Goal: Information Seeking & Learning: Learn about a topic

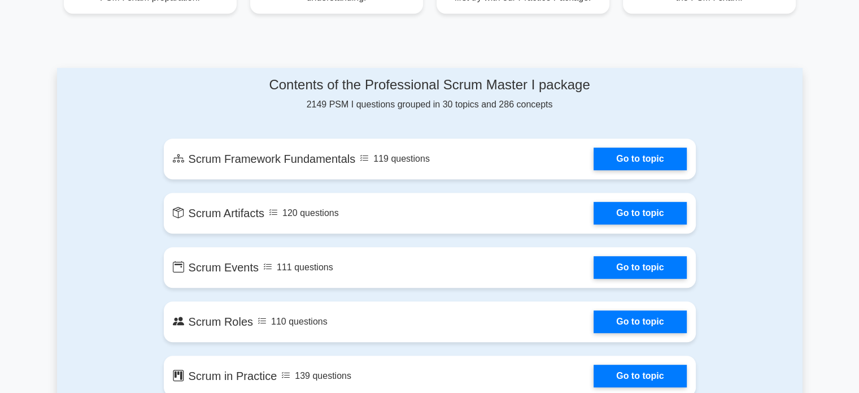
scroll to position [527, 0]
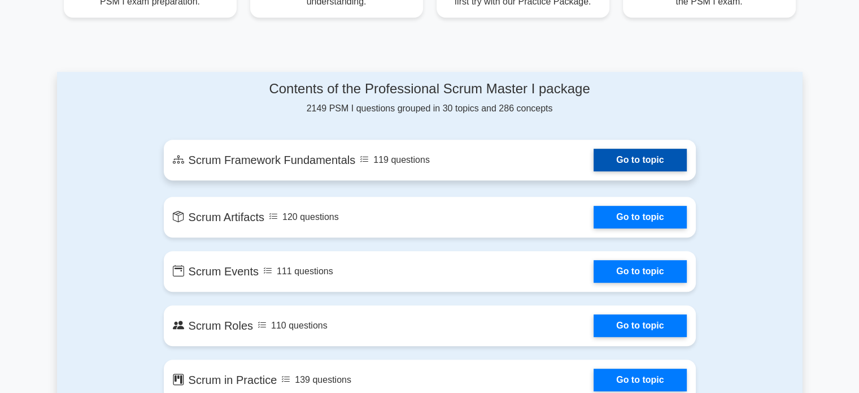
click at [623, 169] on link "Go to topic" at bounding box center [640, 160] width 93 height 23
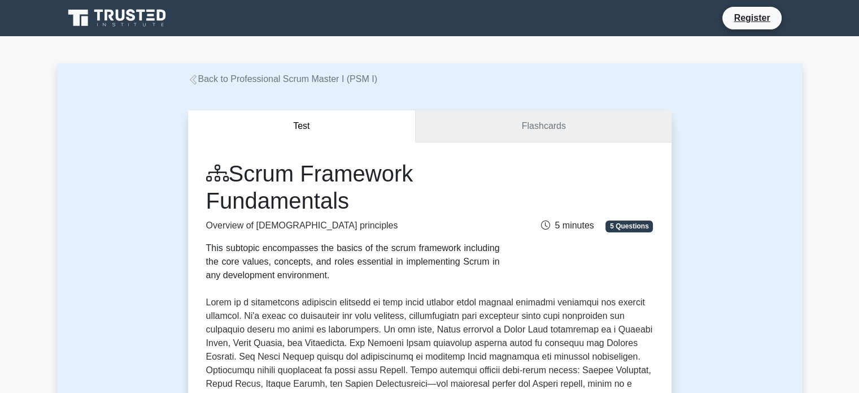
click at [565, 127] on link "Flashcards" at bounding box center [543, 126] width 255 height 32
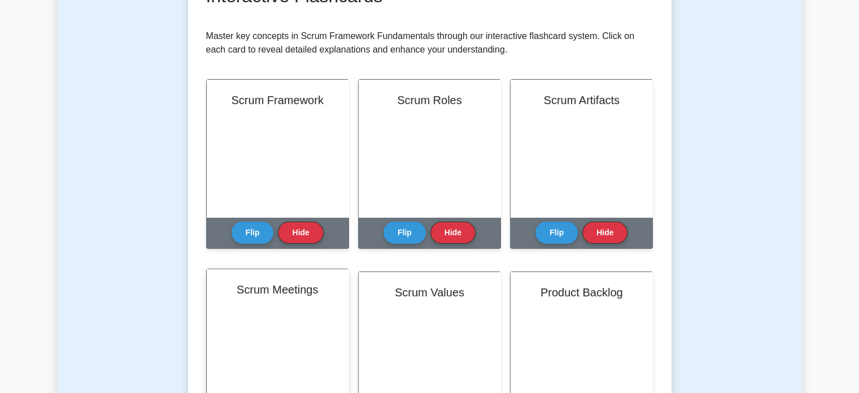
scroll to position [301, 0]
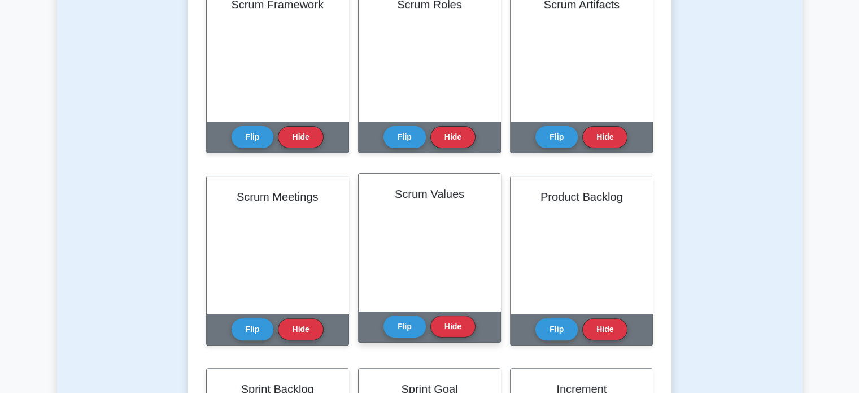
click at [435, 246] on div "Scrum Values" at bounding box center [430, 241] width 142 height 137
click at [407, 332] on button "Flip" at bounding box center [405, 326] width 42 height 22
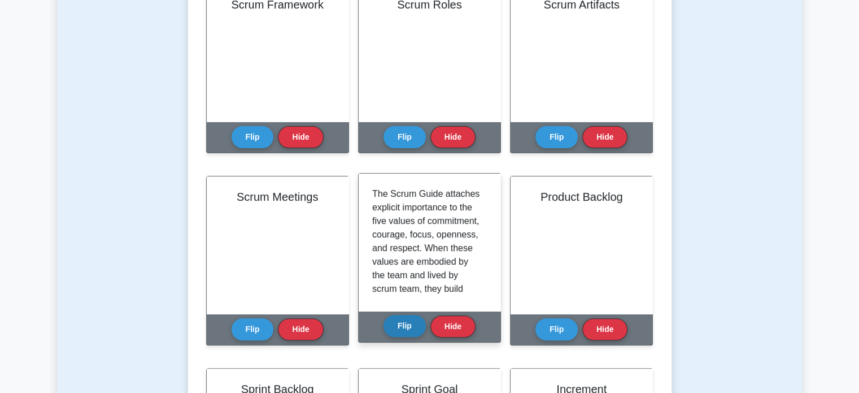
click at [407, 332] on button "Flip" at bounding box center [405, 326] width 42 height 22
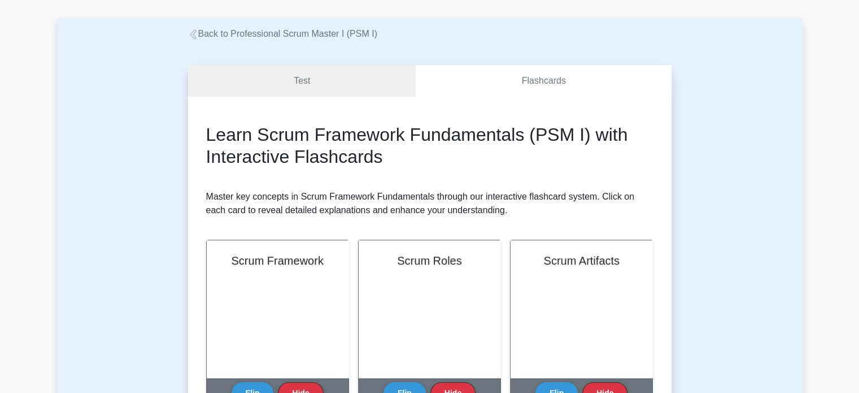
scroll to position [0, 0]
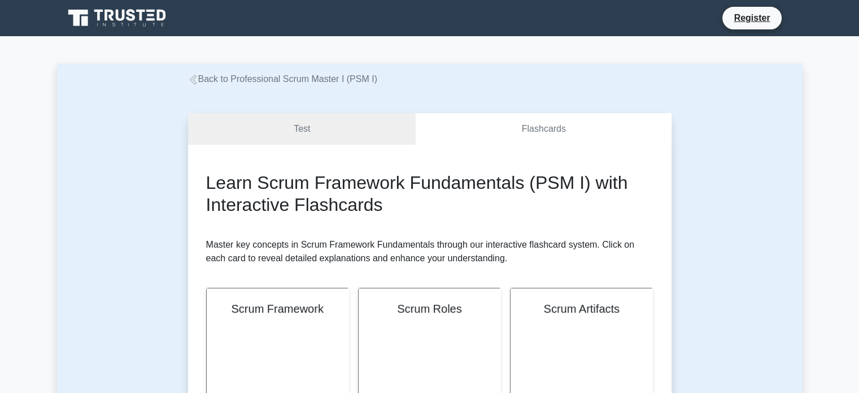
click at [192, 80] on icon at bounding box center [193, 80] width 10 height 10
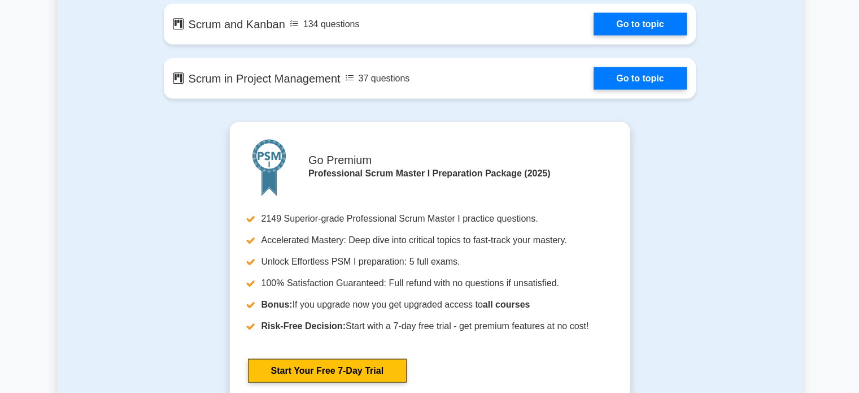
scroll to position [1883, 0]
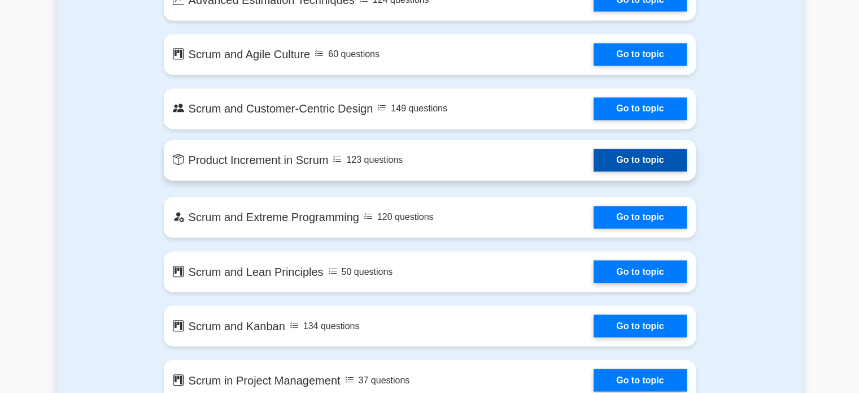
click at [617, 163] on link "Go to topic" at bounding box center [640, 160] width 93 height 23
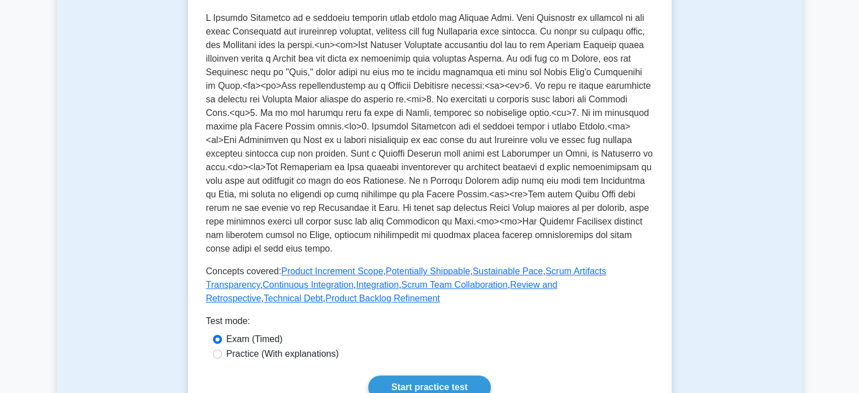
scroll to position [376, 0]
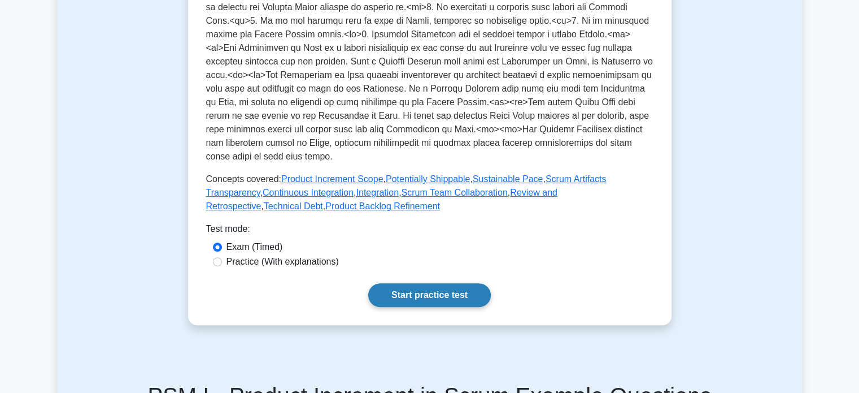
click at [404, 289] on link "Start practice test" at bounding box center [429, 295] width 123 height 24
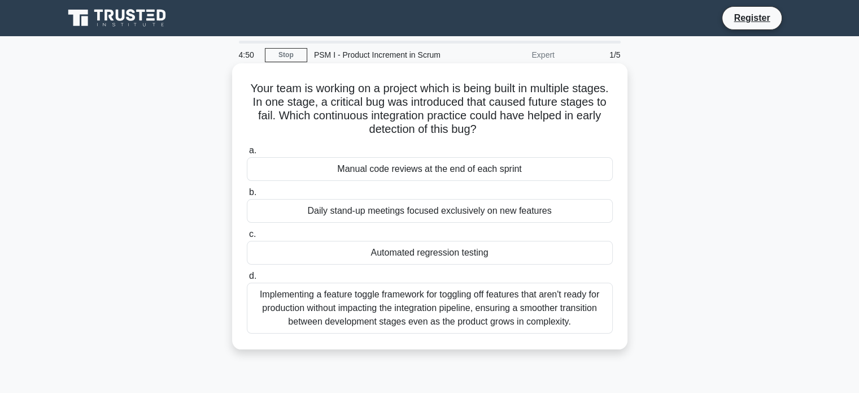
click at [376, 312] on div "Implementing a feature toggle framework for toggling off features that aren't r…" at bounding box center [430, 307] width 366 height 51
click at [247, 280] on input "d. Implementing a feature toggle framework for toggling off features that aren'…" at bounding box center [247, 275] width 0 height 7
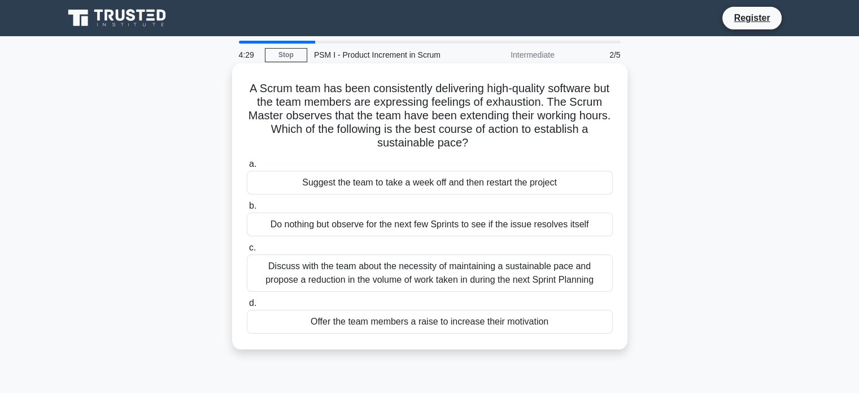
click at [308, 282] on div "Discuss with the team about the necessity of maintaining a sustainable pace and…" at bounding box center [430, 272] width 366 height 37
click at [247, 251] on input "c. Discuss with the team about the necessity of maintaining a sustainable pace …" at bounding box center [247, 247] width 0 height 7
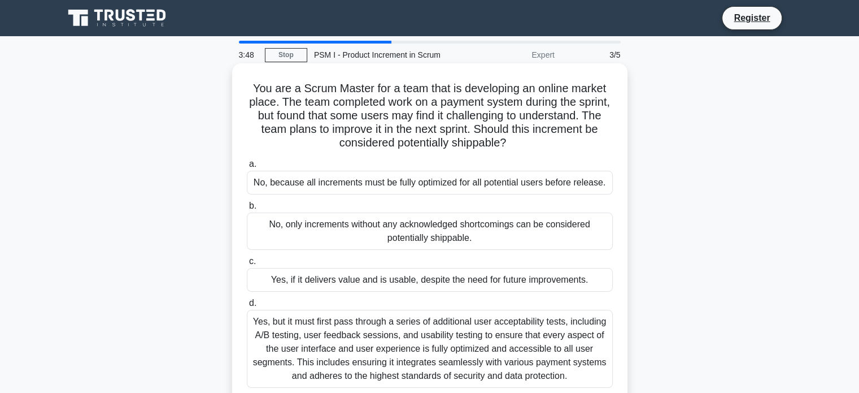
click at [327, 186] on div "No, because all increments must be fully optimized for all potential users befo…" at bounding box center [430, 183] width 366 height 24
click at [247, 168] on input "a. No, because all increments must be fully optimized for all potential users b…" at bounding box center [247, 163] width 0 height 7
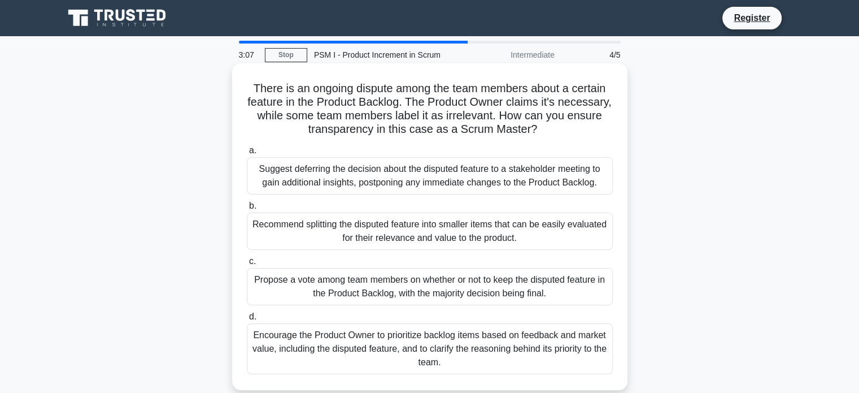
click at [495, 234] on div "Recommend splitting the disputed feature into smaller items that can be easily …" at bounding box center [430, 230] width 366 height 37
click at [247, 210] on input "b. Recommend splitting the disputed feature into smaller items that can be easi…" at bounding box center [247, 205] width 0 height 7
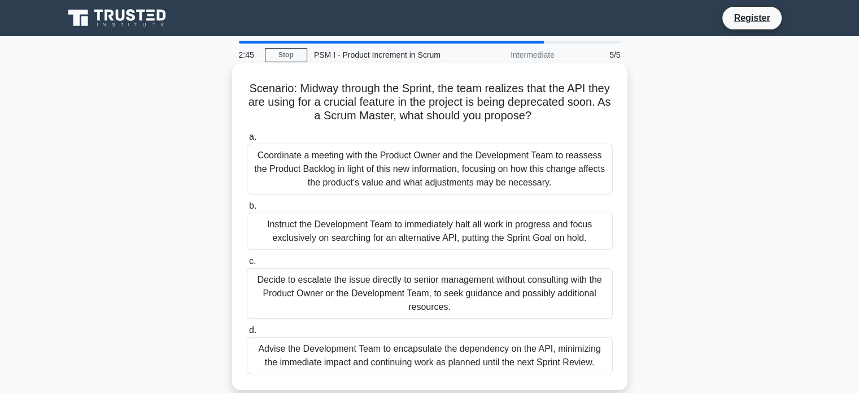
click at [495, 161] on div "Coordinate a meeting with the Product Owner and the Development Team to reasses…" at bounding box center [430, 168] width 366 height 51
click at [247, 141] on input "a. Coordinate a meeting with the Product Owner and the Development Team to reas…" at bounding box center [247, 136] width 0 height 7
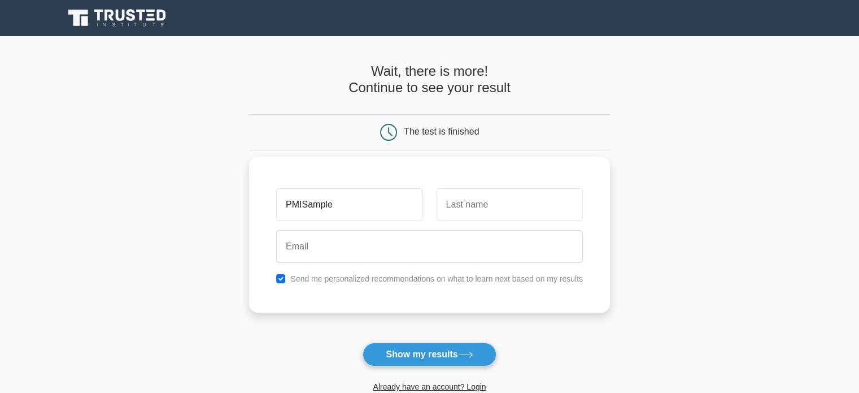
type input "PMISample"
click at [486, 212] on input "text" at bounding box center [510, 204] width 146 height 33
paste input "PMISample"
type input "PMISample"
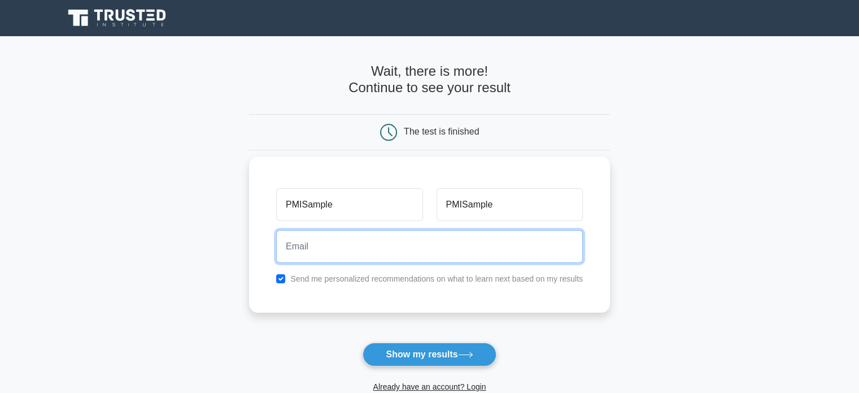
click at [367, 255] on input "email" at bounding box center [429, 246] width 307 height 33
paste input "PMISample"
type input "[EMAIL_ADDRESS][DOMAIN_NAME]"
click at [363, 342] on button "Show my results" at bounding box center [429, 354] width 133 height 24
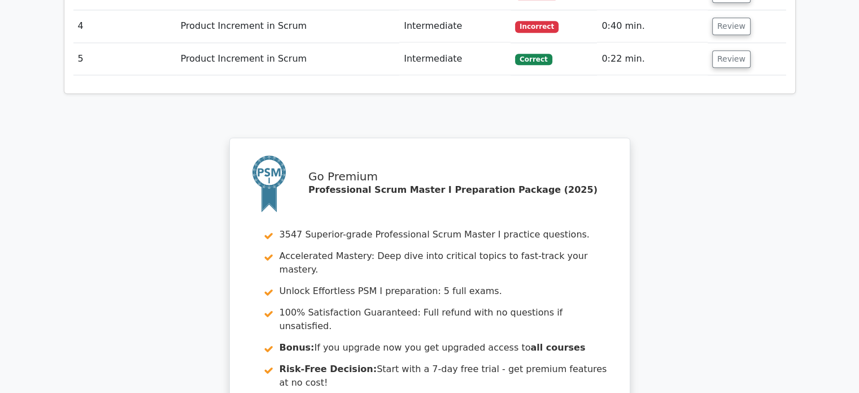
scroll to position [1280, 0]
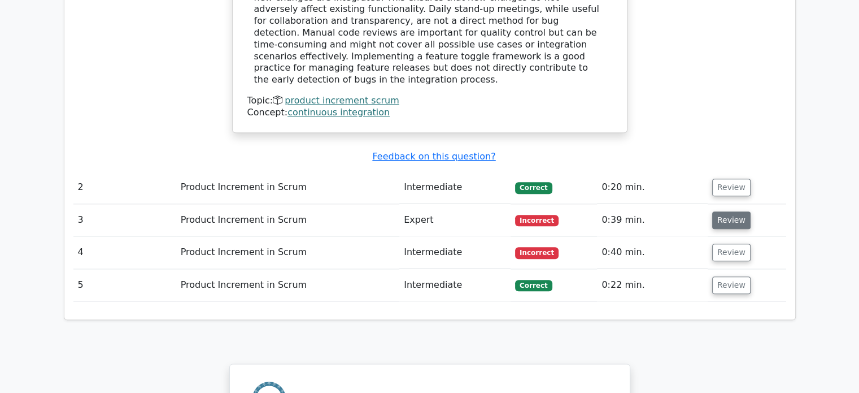
click at [728, 211] on button "Review" at bounding box center [731, 220] width 38 height 18
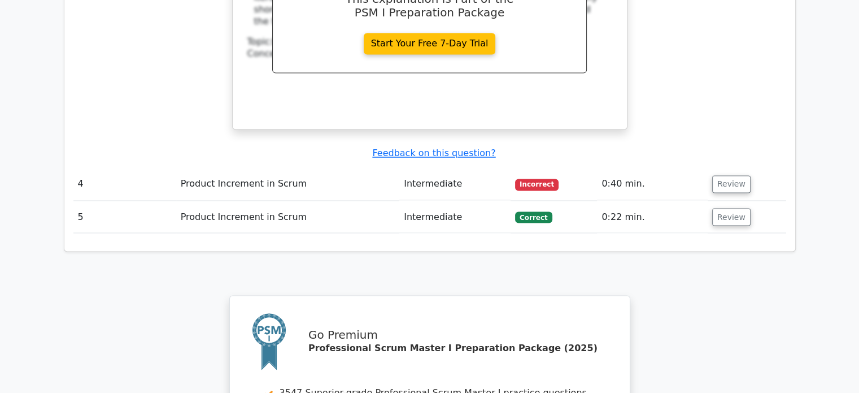
scroll to position [1883, 0]
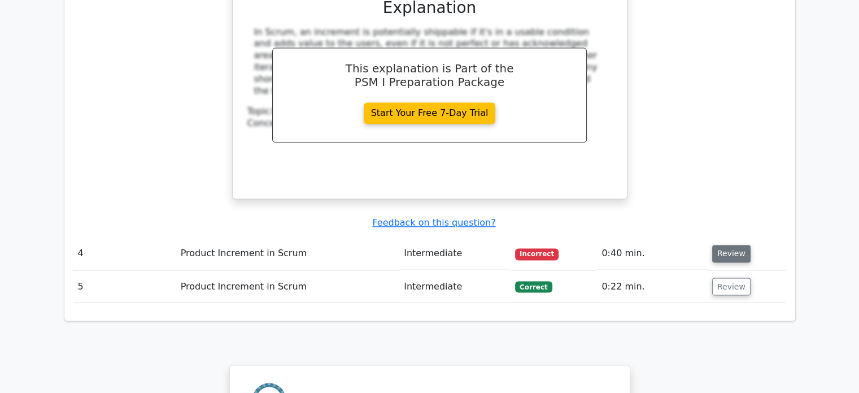
click at [721, 245] on button "Review" at bounding box center [731, 254] width 38 height 18
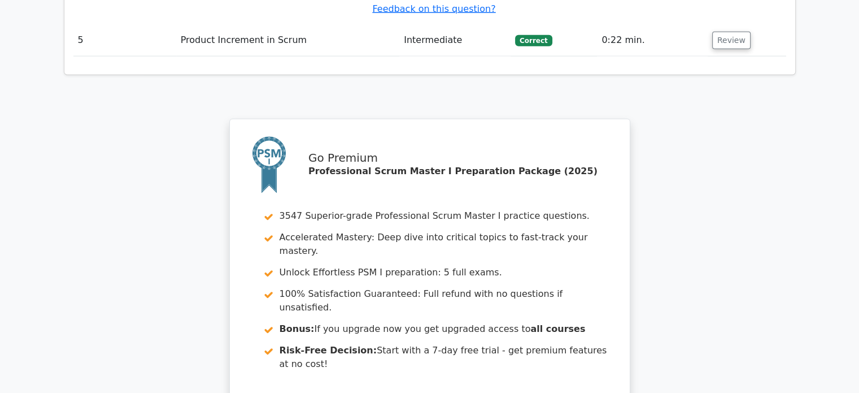
scroll to position [2798, 0]
